Goal: Information Seeking & Learning: Learn about a topic

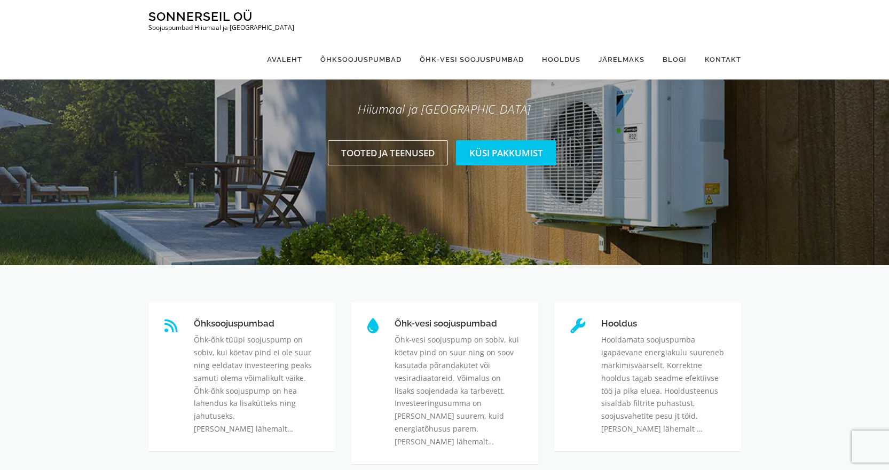
scroll to position [214, 0]
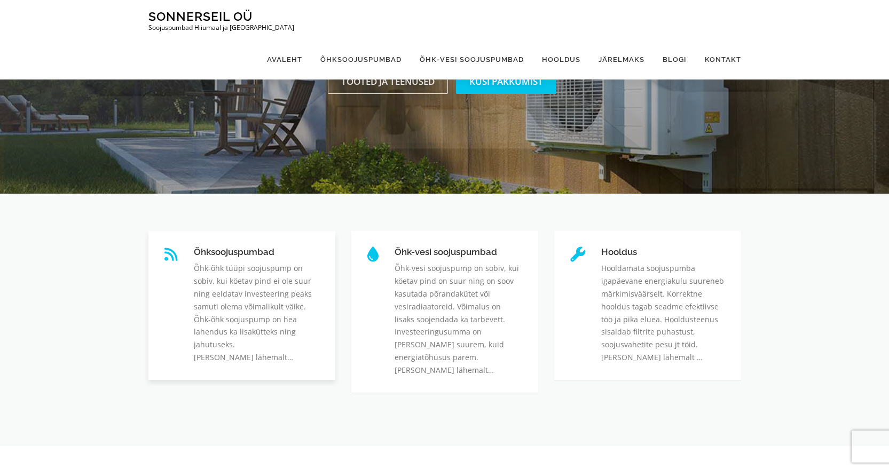
click at [194, 247] on link "Õhksoojuspumbad" at bounding box center [194, 247] width 0 height 0
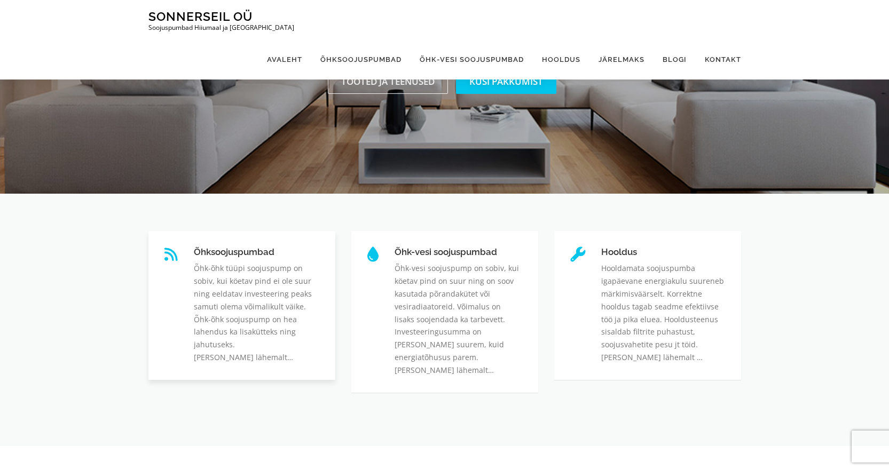
scroll to position [212, 0]
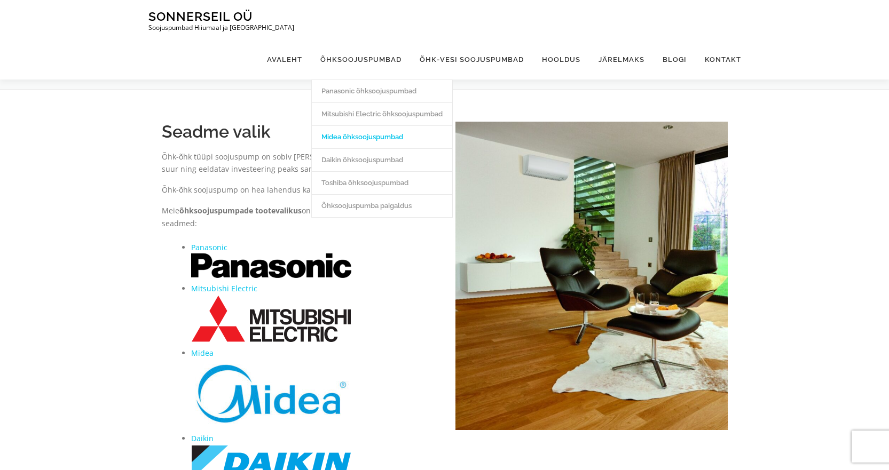
click at [368, 125] on link "Midea õhksoojuspumbad" at bounding box center [382, 136] width 140 height 23
